Goal: Find contact information: Find phone

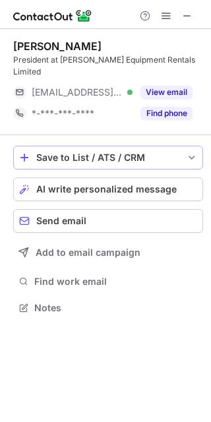
scroll to position [7, 7]
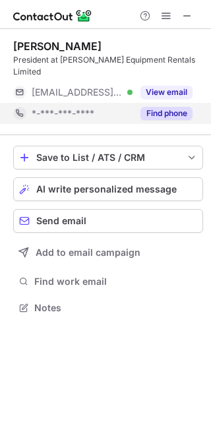
click at [169, 107] on button "Find phone" at bounding box center [166, 113] width 52 height 13
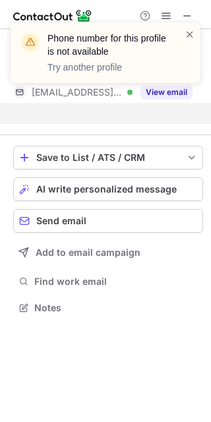
scroll to position [265, 211]
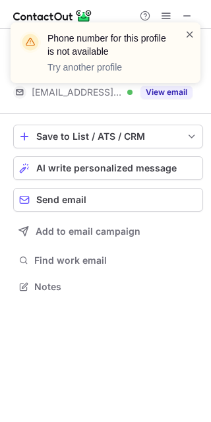
click at [190, 33] on span at bounding box center [190, 34] width 11 height 13
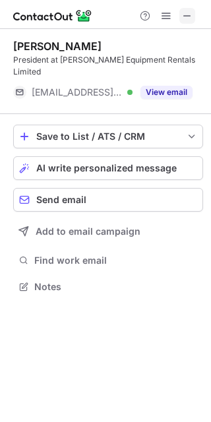
click at [188, 15] on span at bounding box center [187, 16] width 11 height 11
